Goal: Participate in discussion

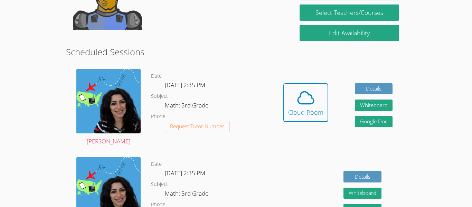
scroll to position [107, 0]
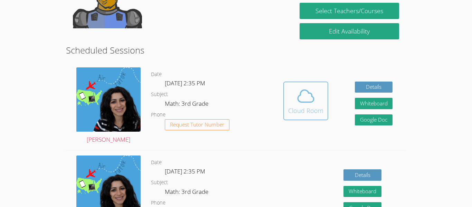
click at [295, 119] on button "Cloud Room" at bounding box center [306, 101] width 45 height 39
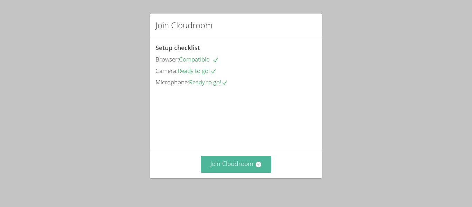
click at [228, 164] on button "Join Cloudroom" at bounding box center [236, 164] width 71 height 17
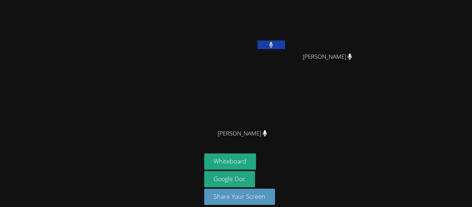
click at [269, 46] on icon at bounding box center [271, 45] width 4 height 6
click at [274, 45] on icon at bounding box center [271, 45] width 7 height 6
click at [274, 45] on button at bounding box center [272, 44] width 28 height 9
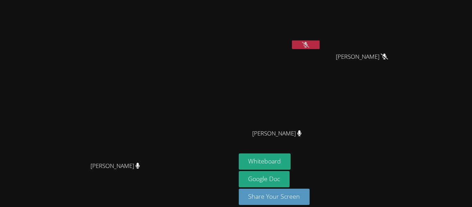
click at [320, 45] on button at bounding box center [306, 44] width 28 height 9
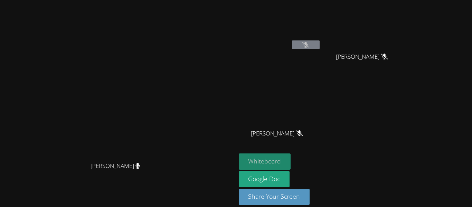
click at [291, 167] on button "Whiteboard" at bounding box center [265, 162] width 52 height 16
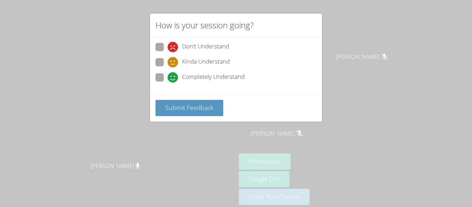
click at [228, 60] on span "Kinda Understand" at bounding box center [206, 62] width 48 height 10
click at [174, 60] on input "Kinda Understand" at bounding box center [171, 61] width 6 height 6
radio input "true"
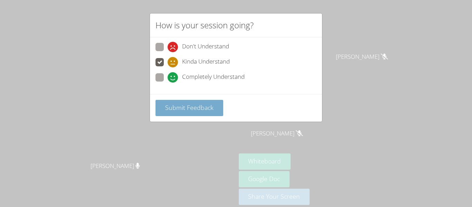
click at [210, 109] on span "Submit Feedback" at bounding box center [189, 107] width 48 height 8
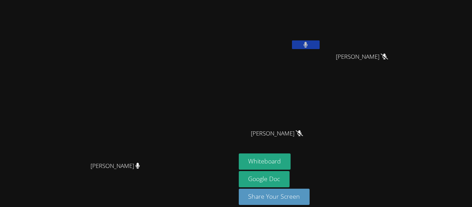
click at [320, 44] on button at bounding box center [306, 44] width 28 height 9
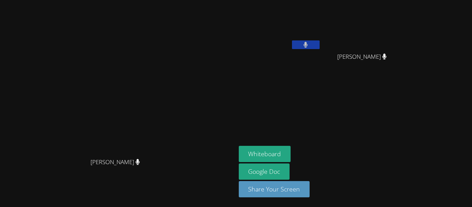
click at [308, 45] on icon at bounding box center [306, 45] width 4 height 6
